Goal: Use online tool/utility: Utilize a website feature to perform a specific function

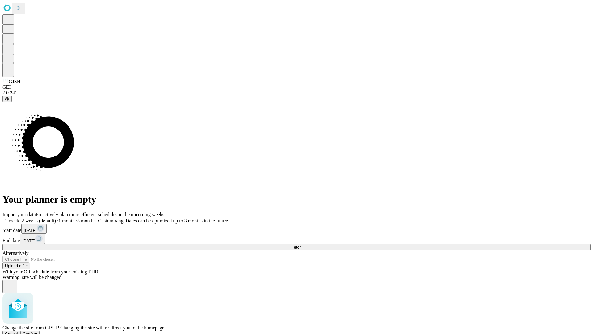
click at [37, 331] on span "Confirm" at bounding box center [30, 333] width 15 height 5
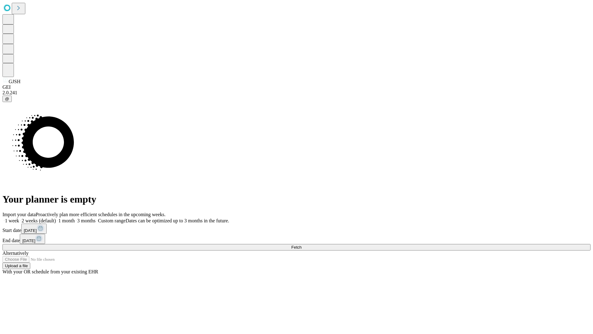
click at [75, 218] on label "1 month" at bounding box center [65, 220] width 19 height 5
click at [301, 245] on span "Fetch" at bounding box center [296, 247] width 10 height 5
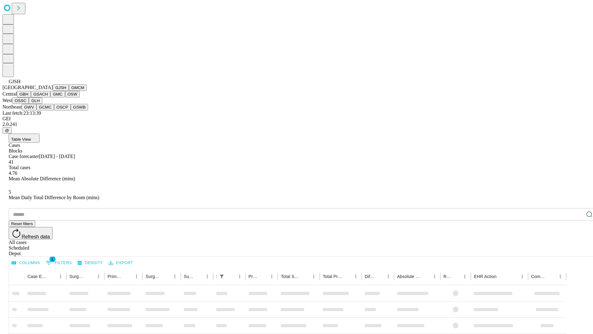
click at [69, 91] on button "GMCM" at bounding box center [78, 87] width 18 height 6
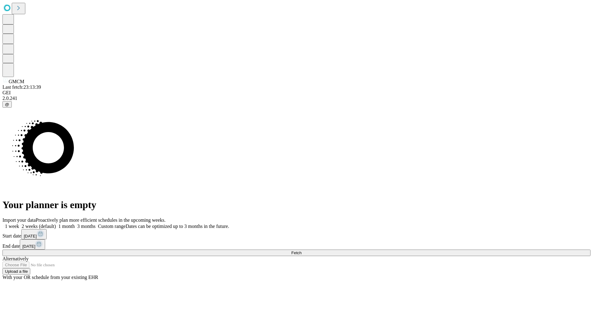
click at [75, 223] on label "1 month" at bounding box center [65, 225] width 19 height 5
click at [301, 250] on span "Fetch" at bounding box center [296, 252] width 10 height 5
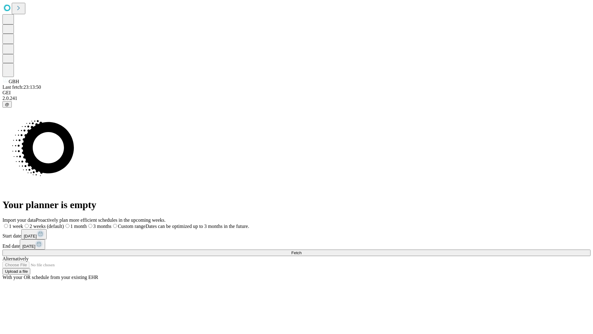
click at [87, 223] on label "1 month" at bounding box center [75, 225] width 23 height 5
click at [301, 250] on span "Fetch" at bounding box center [296, 252] width 10 height 5
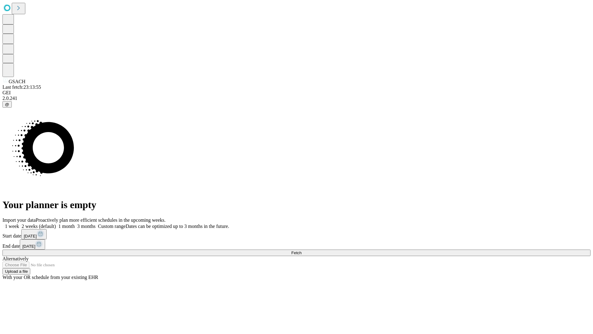
click at [75, 223] on label "1 month" at bounding box center [65, 225] width 19 height 5
click at [301, 250] on span "Fetch" at bounding box center [296, 252] width 10 height 5
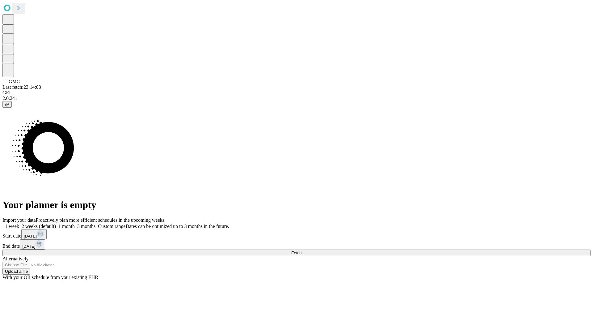
click at [301, 250] on span "Fetch" at bounding box center [296, 252] width 10 height 5
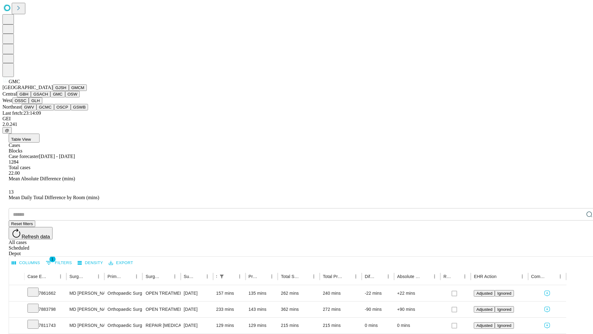
click at [65, 97] on button "OSW" at bounding box center [72, 94] width 15 height 6
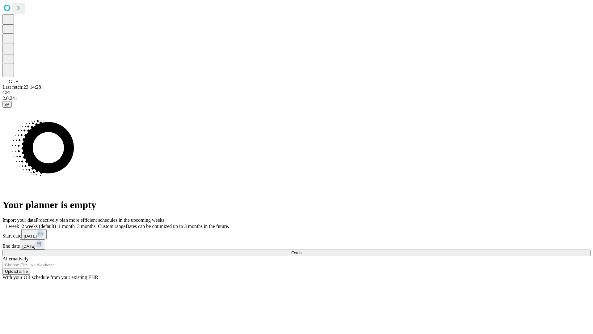
click at [301, 250] on span "Fetch" at bounding box center [296, 252] width 10 height 5
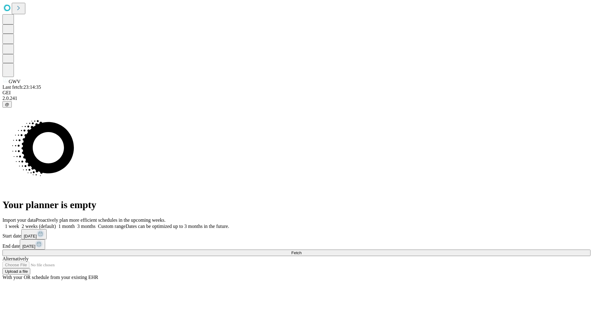
click at [75, 223] on label "1 month" at bounding box center [65, 225] width 19 height 5
click at [301, 250] on span "Fetch" at bounding box center [296, 252] width 10 height 5
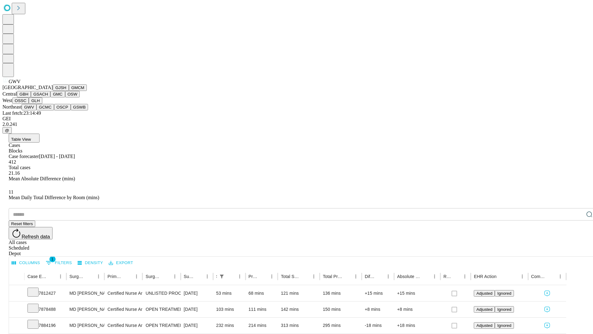
click at [48, 110] on button "GCMC" at bounding box center [45, 107] width 18 height 6
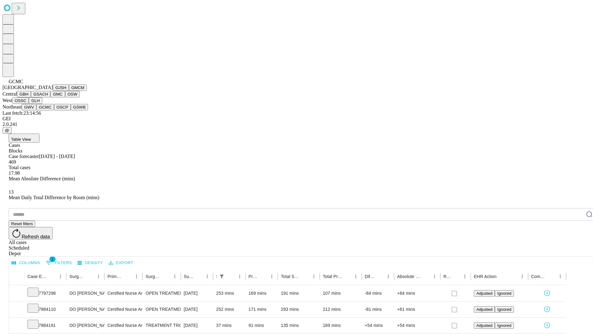
click at [54, 110] on button "OSCP" at bounding box center [62, 107] width 17 height 6
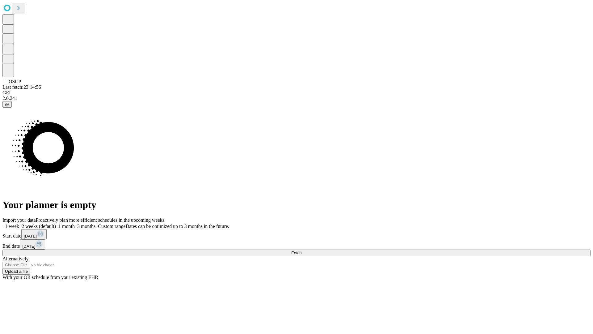
click at [75, 223] on label "1 month" at bounding box center [65, 225] width 19 height 5
click at [301, 250] on span "Fetch" at bounding box center [296, 252] width 10 height 5
